Goal: Task Accomplishment & Management: Use online tool/utility

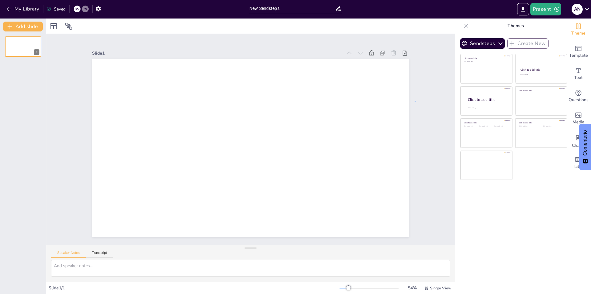
click at [416, 101] on div "Slide 1" at bounding box center [250, 139] width 351 height 196
click at [97, 13] on button "button" at bounding box center [98, 8] width 11 height 11
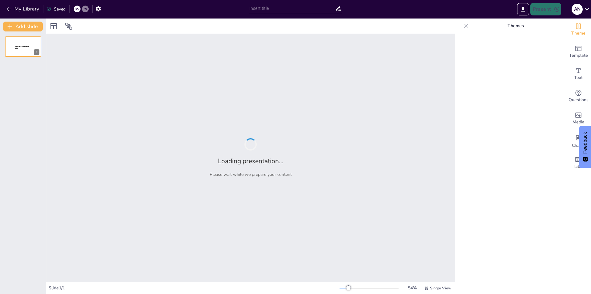
type input "New Sendsteps"
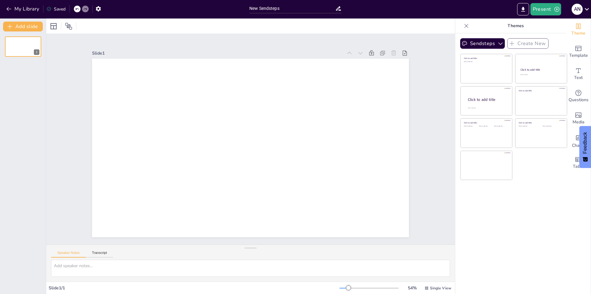
click at [23, 167] on div "1" at bounding box center [23, 162] width 46 height 262
click at [101, 8] on icon "button" at bounding box center [98, 8] width 5 height 5
